Goal: Browse casually

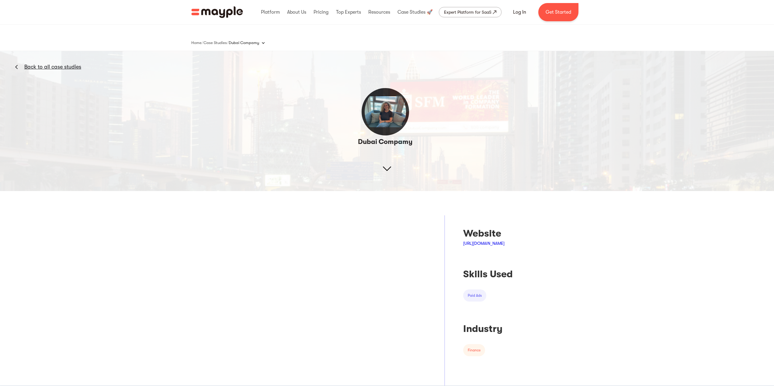
click at [391, 172] on img at bounding box center [387, 46] width 774 height 290
click at [388, 171] on img at bounding box center [387, 46] width 774 height 290
click at [387, 167] on img at bounding box center [387, 46] width 774 height 290
click at [383, 146] on img at bounding box center [387, 46] width 774 height 290
click at [386, 175] on img at bounding box center [387, 46] width 774 height 290
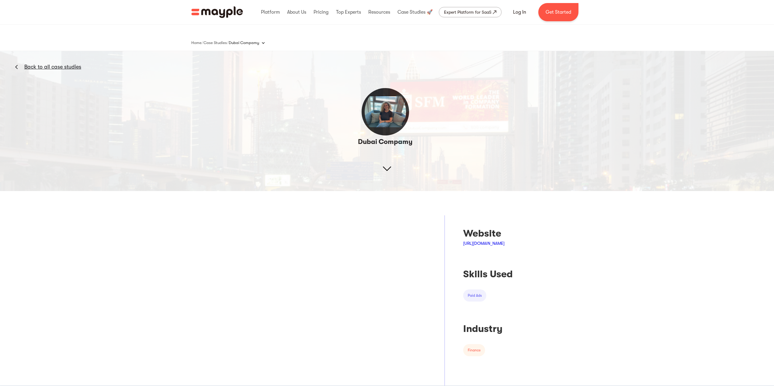
click at [383, 168] on img at bounding box center [387, 46] width 774 height 290
click at [260, 96] on img at bounding box center [387, 46] width 774 height 290
click at [210, 9] on img "home" at bounding box center [217, 12] width 52 height 12
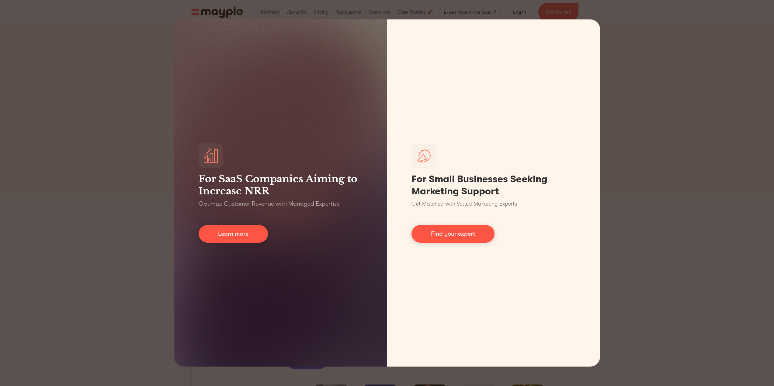
click at [640, 58] on div "For SaaS Companies Aiming to Increase NRR Optimize Customer Revenue with Manage…" at bounding box center [387, 193] width 774 height 386
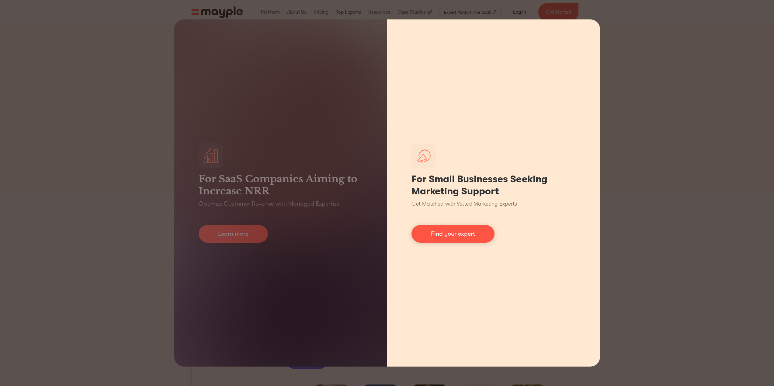
click at [502, 70] on div "For Small Businesses Seeking Marketing Support Get Matched with Vetted Marketin…" at bounding box center [493, 192] width 213 height 347
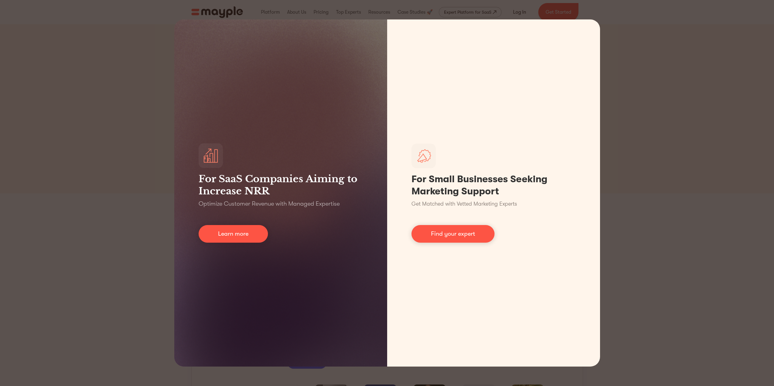
click at [98, 34] on div "For SaaS Companies Aiming to Increase NRR Optimize Customer Revenue with Manage…" at bounding box center [387, 193] width 774 height 386
